Goal: Task Accomplishment & Management: Use online tool/utility

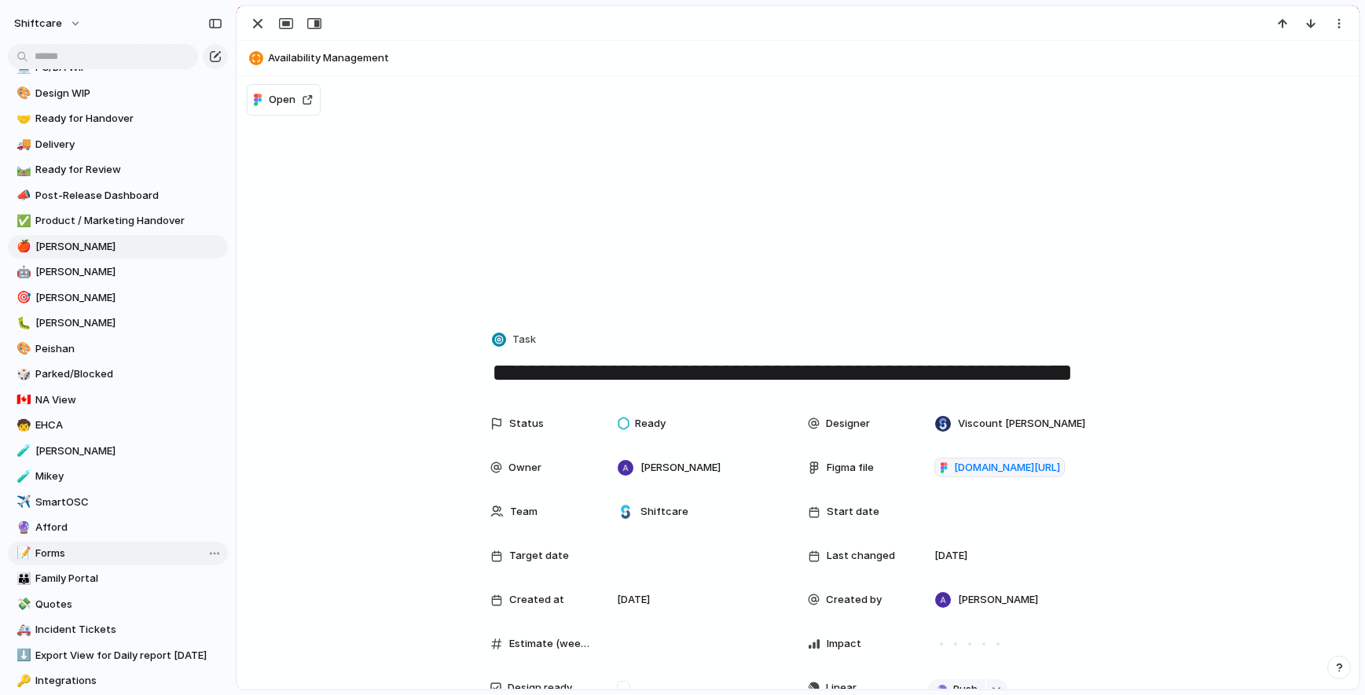
scroll to position [515, 0]
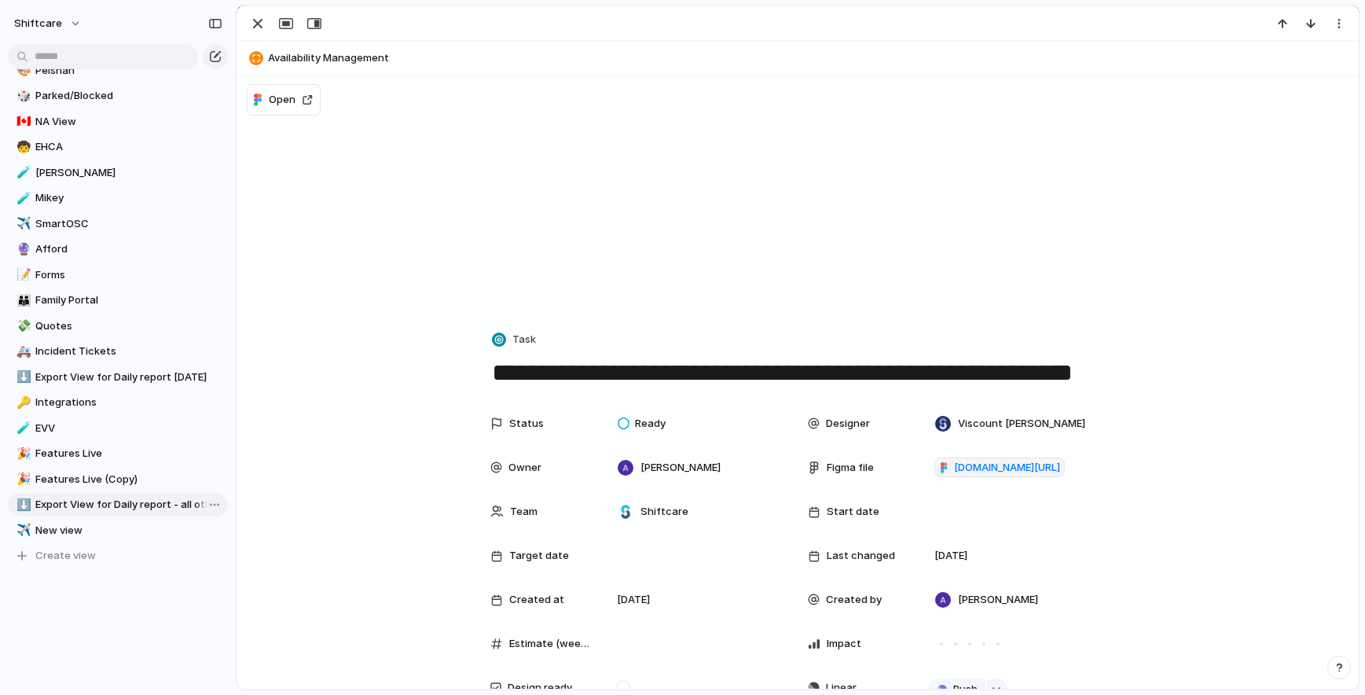
click at [101, 501] on span "Export View for Daily report - all other days" at bounding box center [128, 505] width 187 height 16
type input "**********"
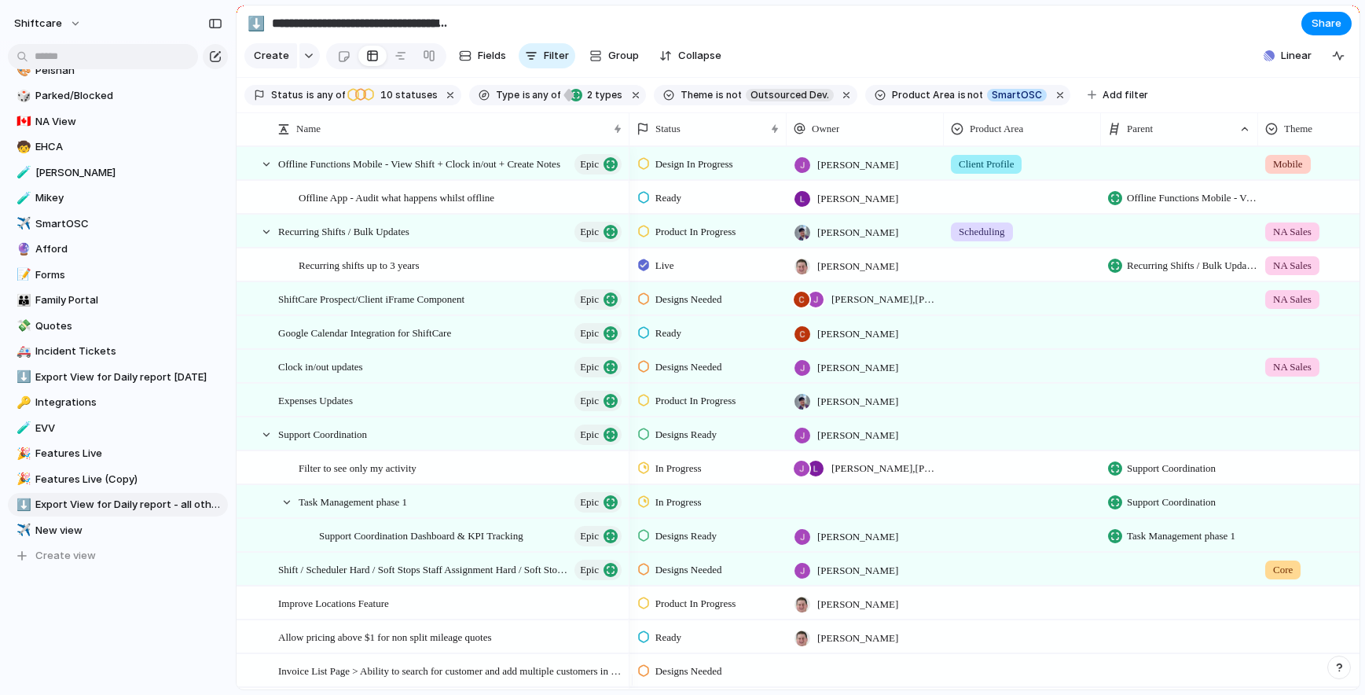
click at [121, 609] on div "Feedback 29 Requests 152 My projects Shiftcare Projects 💫 Initiatives Roadmap 🌱…" at bounding box center [118, 347] width 236 height 695
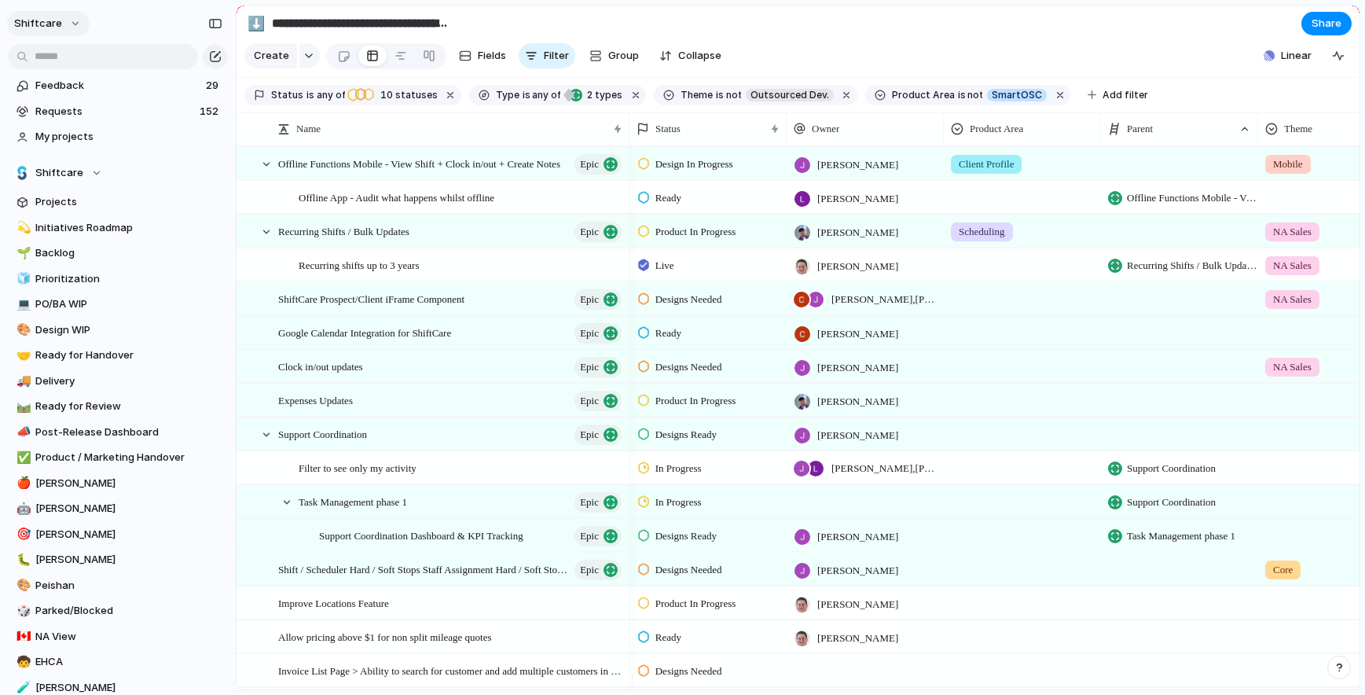
click at [75, 28] on button "shiftcare" at bounding box center [48, 23] width 83 height 25
click at [97, 56] on li "Settings" at bounding box center [76, 58] width 130 height 25
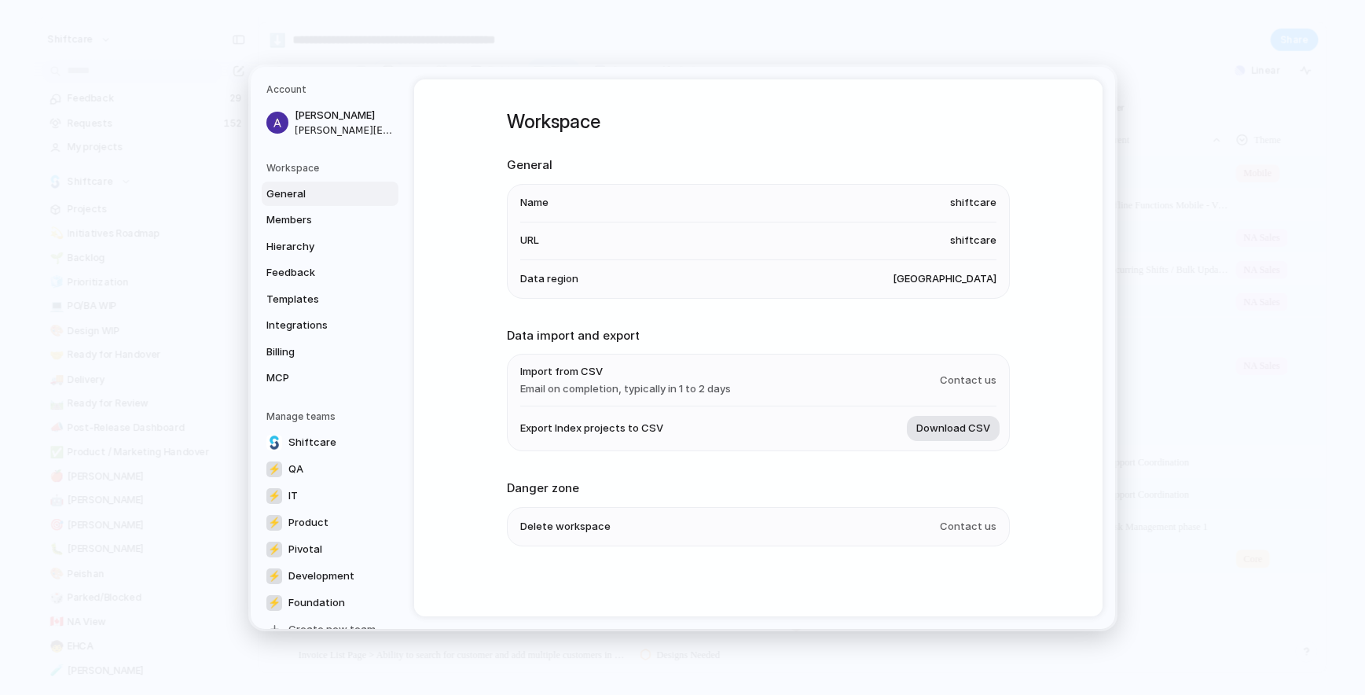
click at [959, 435] on span "Download CSV" at bounding box center [953, 428] width 74 height 16
